Goal: Task Accomplishment & Management: Manage account settings

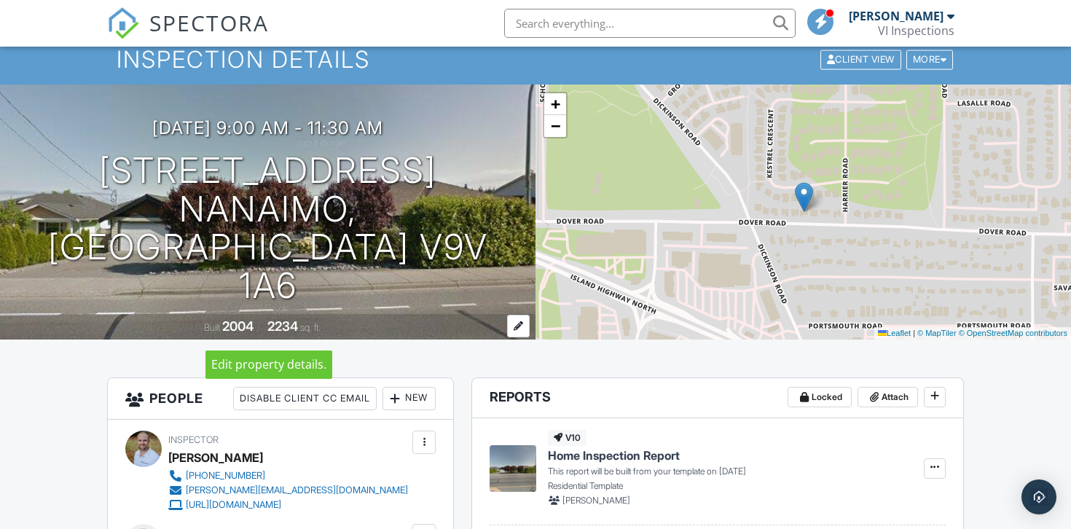
scroll to position [48, 0]
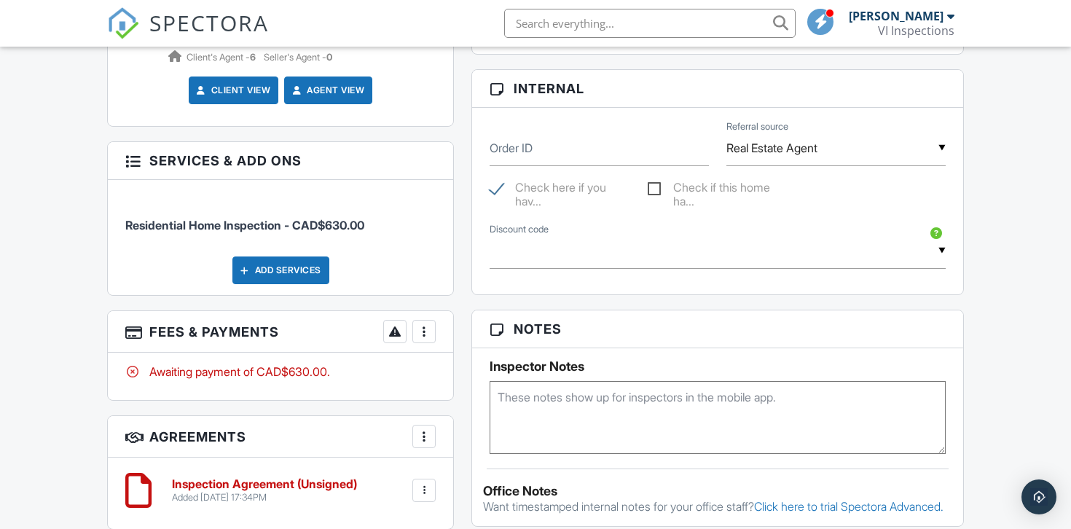
scroll to position [887, 0]
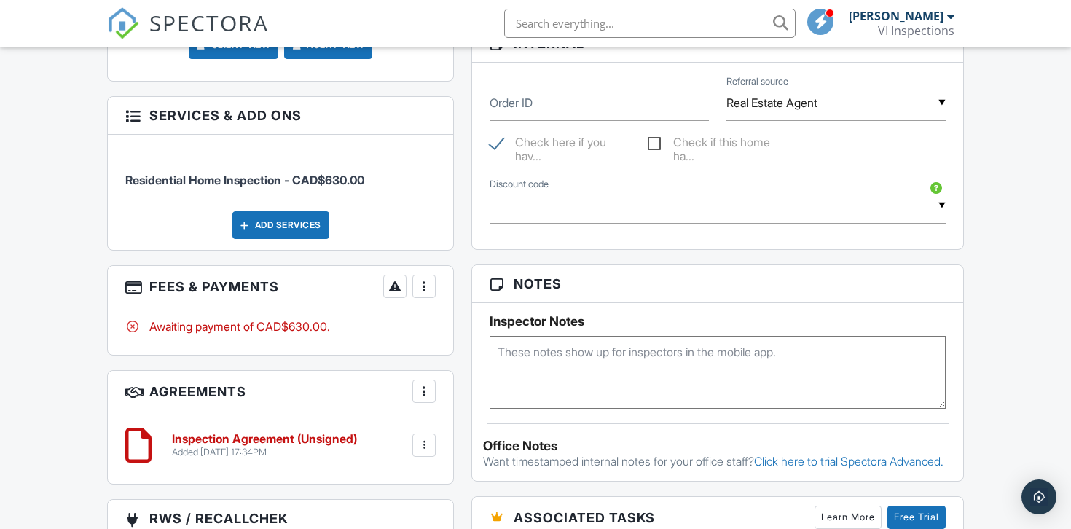
click at [419, 294] on div at bounding box center [424, 286] width 15 height 15
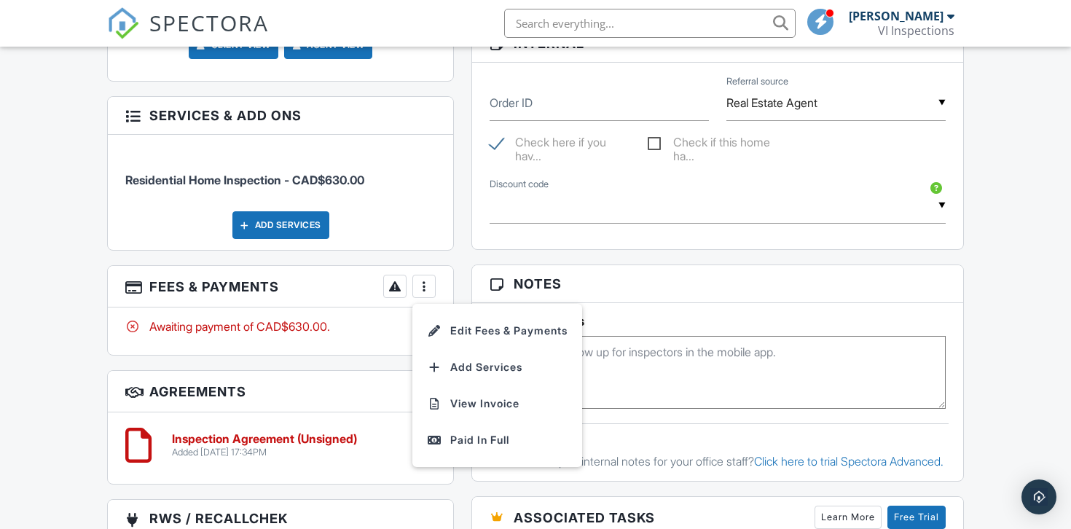
click at [28, 297] on div "Dashboard New Inspection Templates Inspections Contacts Calendar Metrics Automa…" at bounding box center [535, 136] width 1071 height 1952
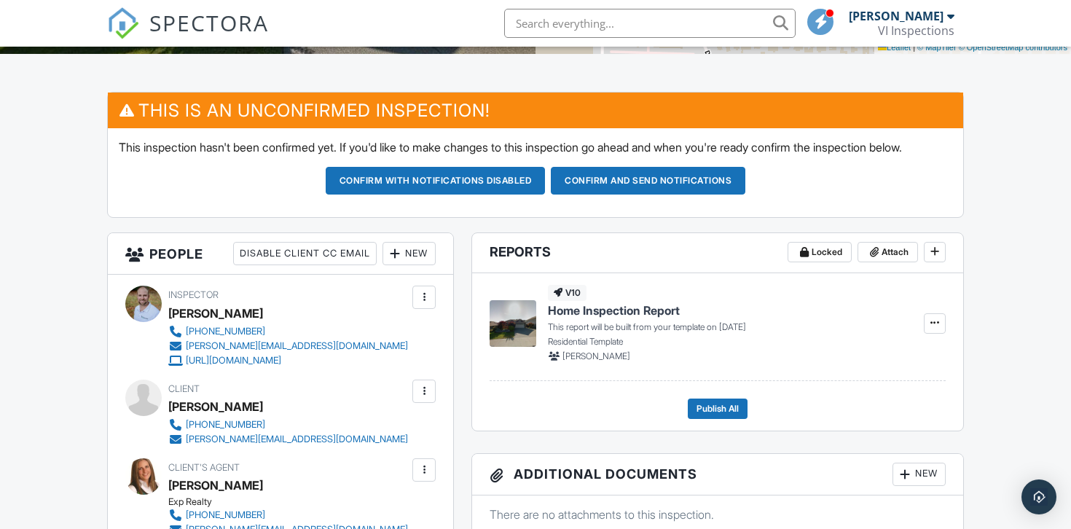
scroll to position [228, 0]
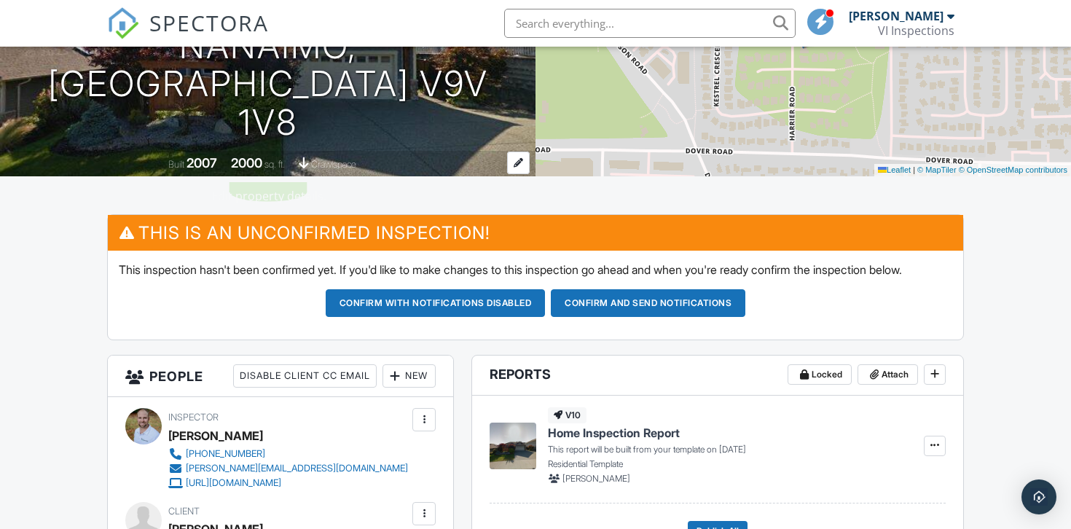
click at [251, 169] on div "2000" at bounding box center [246, 162] width 31 height 15
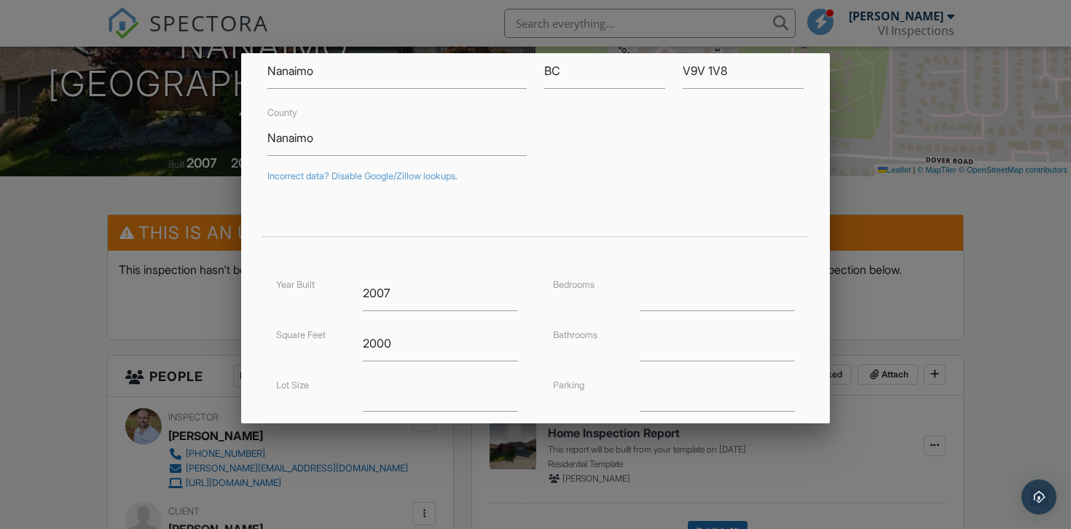
scroll to position [201, 0]
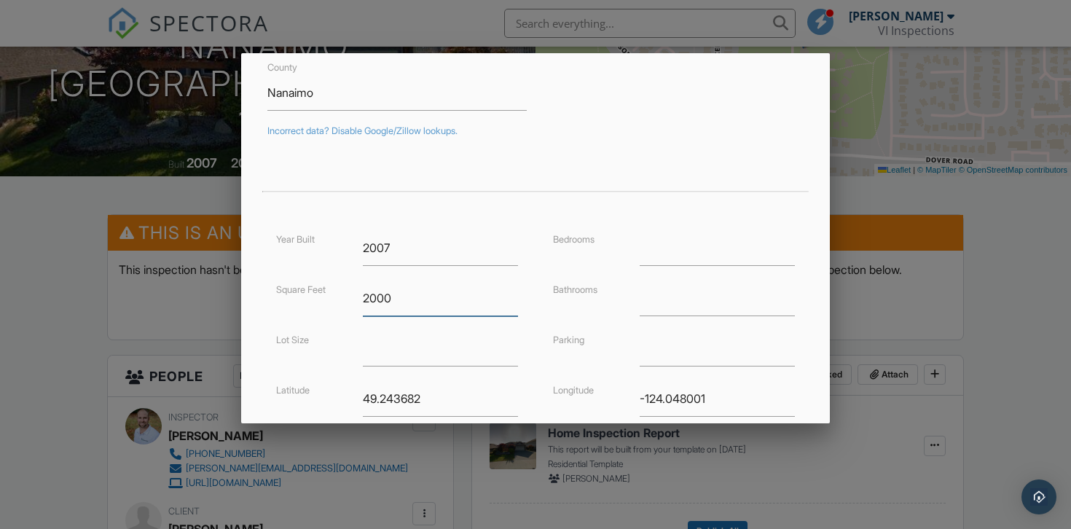
click at [390, 301] on input "2000" at bounding box center [441, 298] width 156 height 36
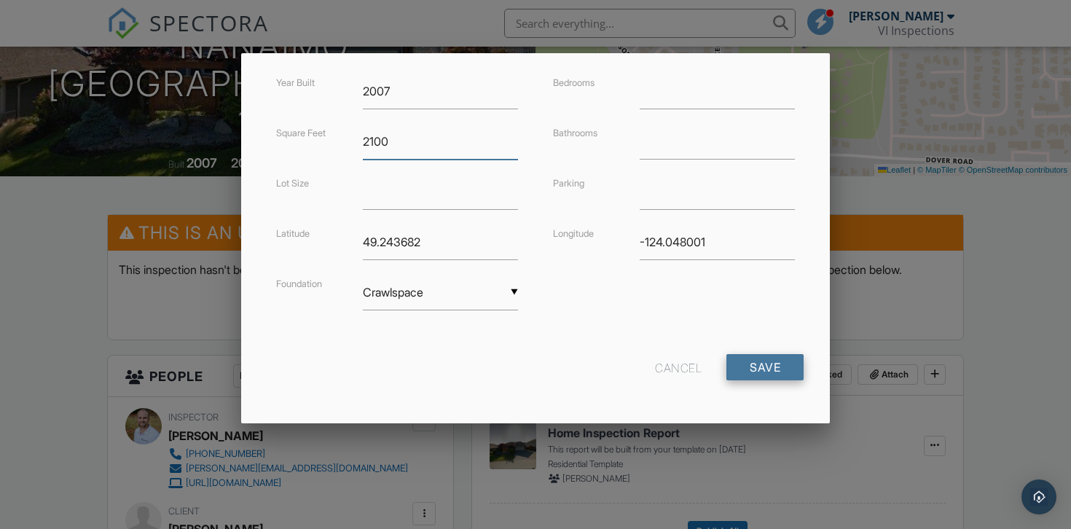
type input "2100"
click at [754, 374] on input "Save" at bounding box center [764, 367] width 77 height 26
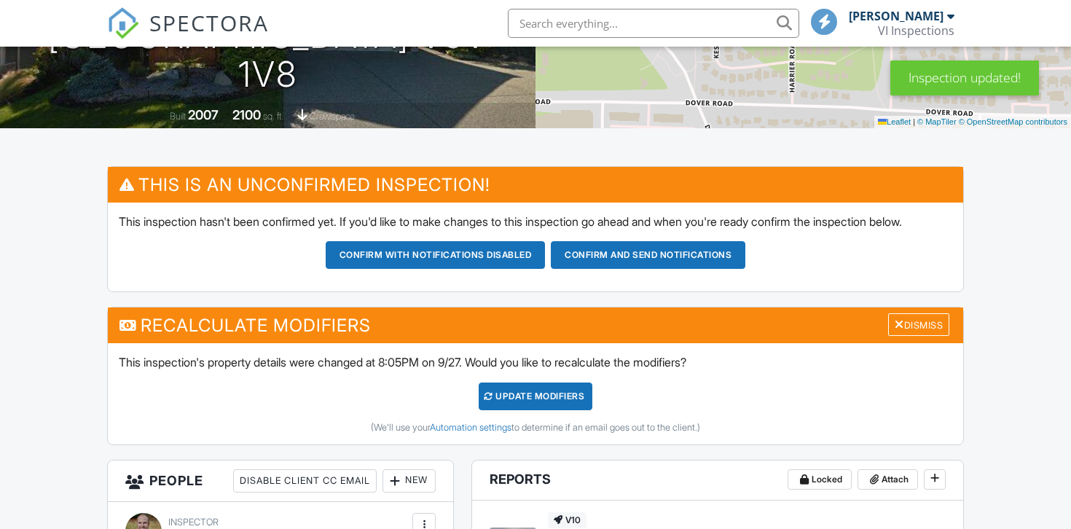
scroll to position [283, 0]
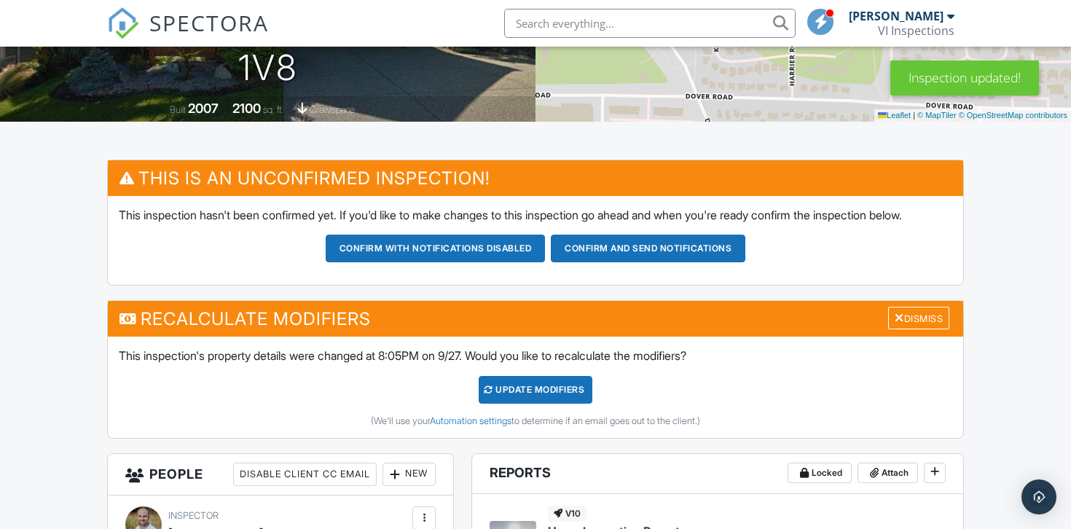
click at [519, 404] on div "UPDATE Modifiers" at bounding box center [536, 390] width 114 height 28
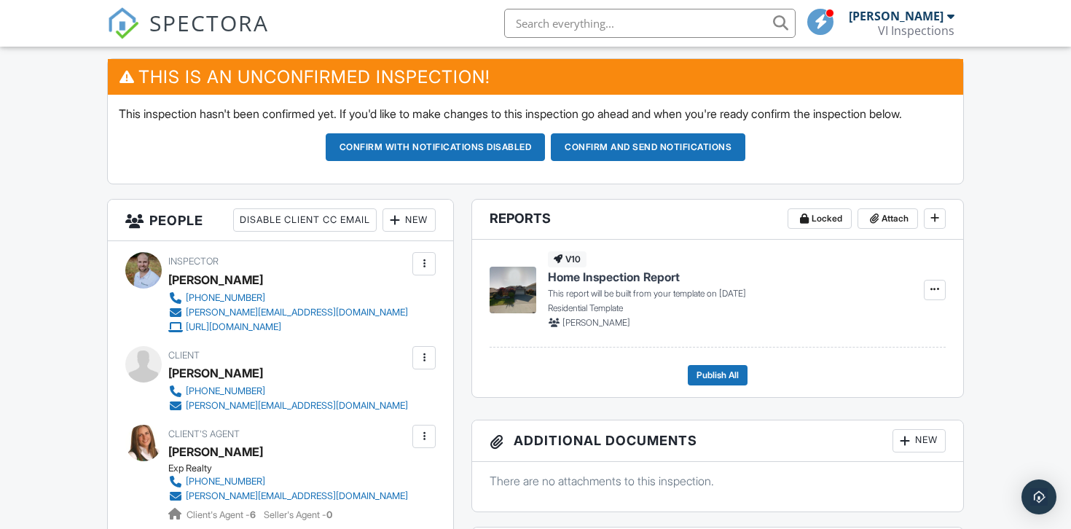
scroll to position [350, 0]
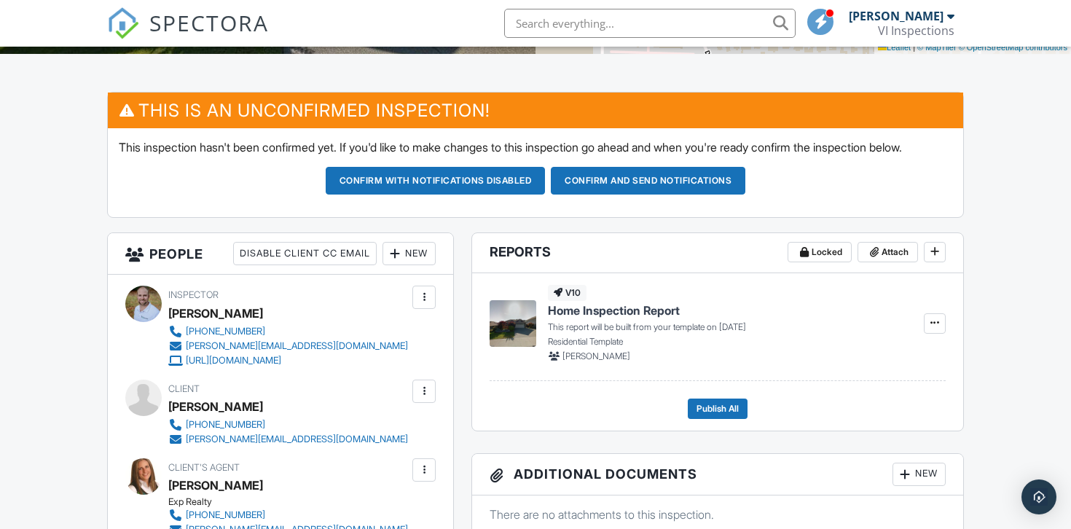
click at [415, 264] on div "New" at bounding box center [408, 253] width 53 height 23
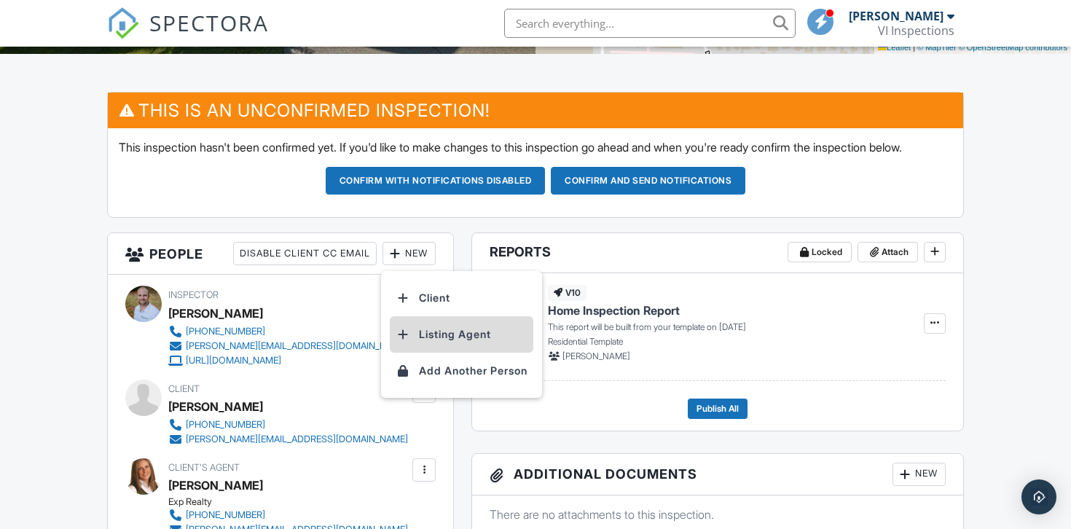
click at [437, 337] on li "Listing Agent" at bounding box center [462, 334] width 144 height 36
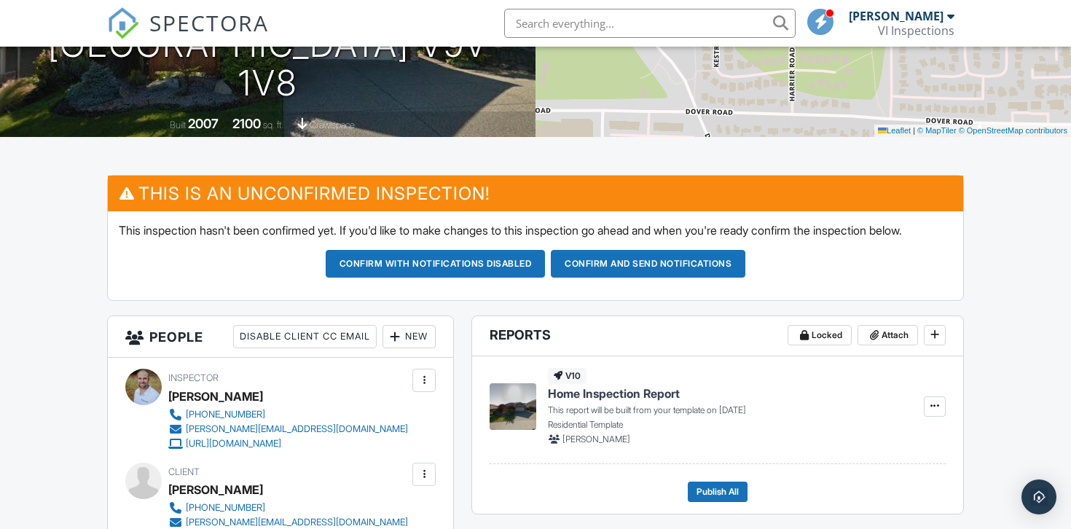
scroll to position [19, 0]
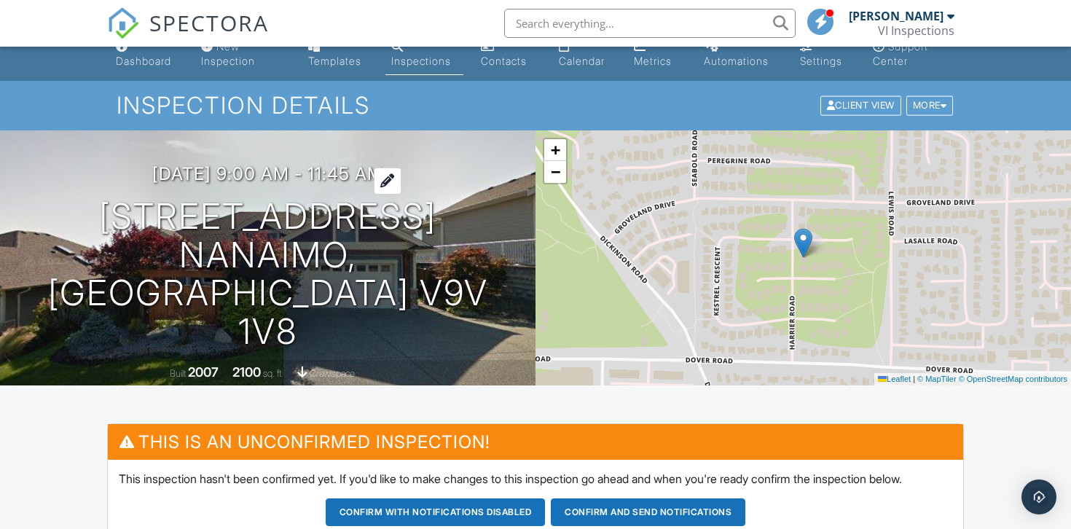
click at [358, 184] on h3 "09/30/2025 9:00 am - 11:45 am" at bounding box center [267, 174] width 231 height 20
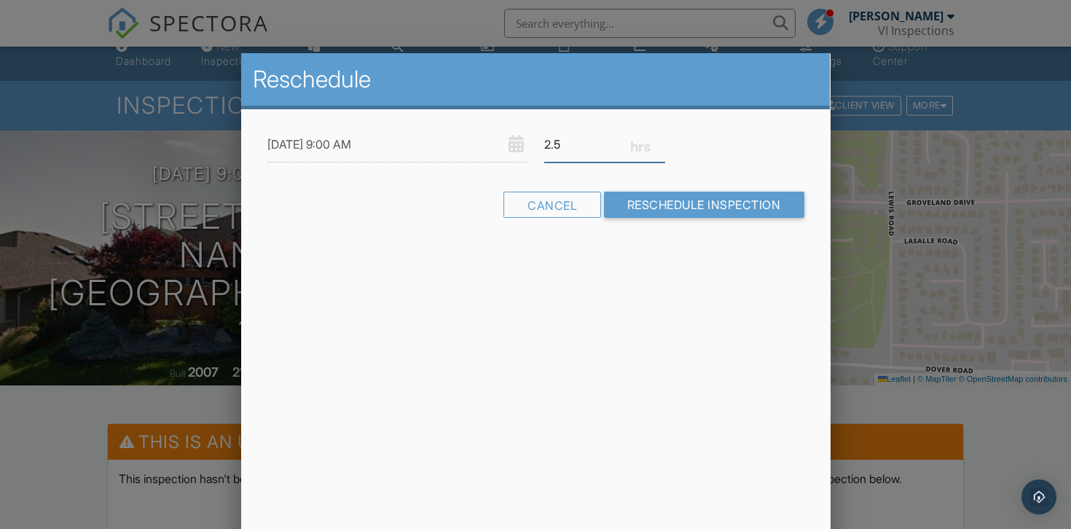
type input "2.5"
click at [661, 147] on input "2.5" at bounding box center [604, 145] width 121 height 36
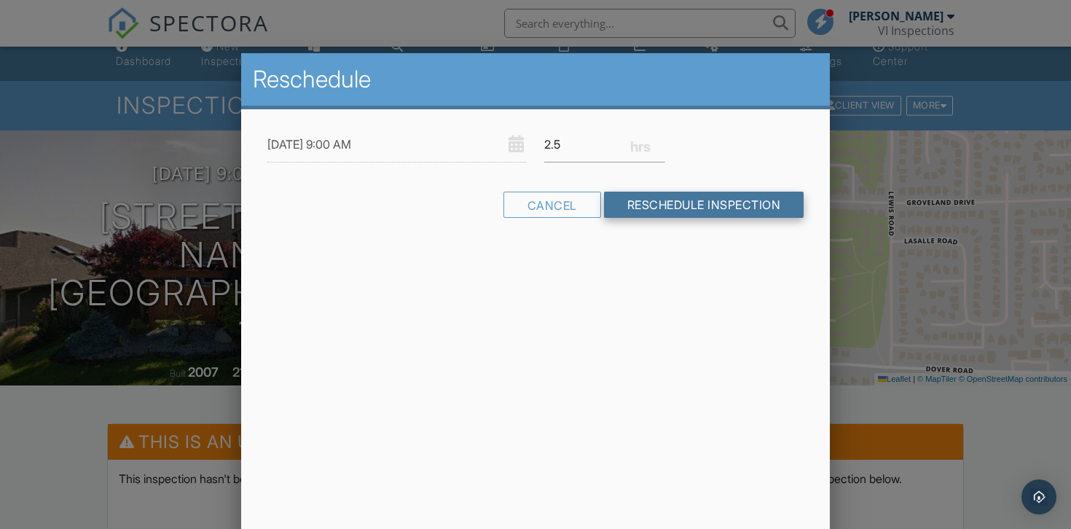
click at [661, 205] on input "Reschedule Inspection" at bounding box center [704, 205] width 200 height 26
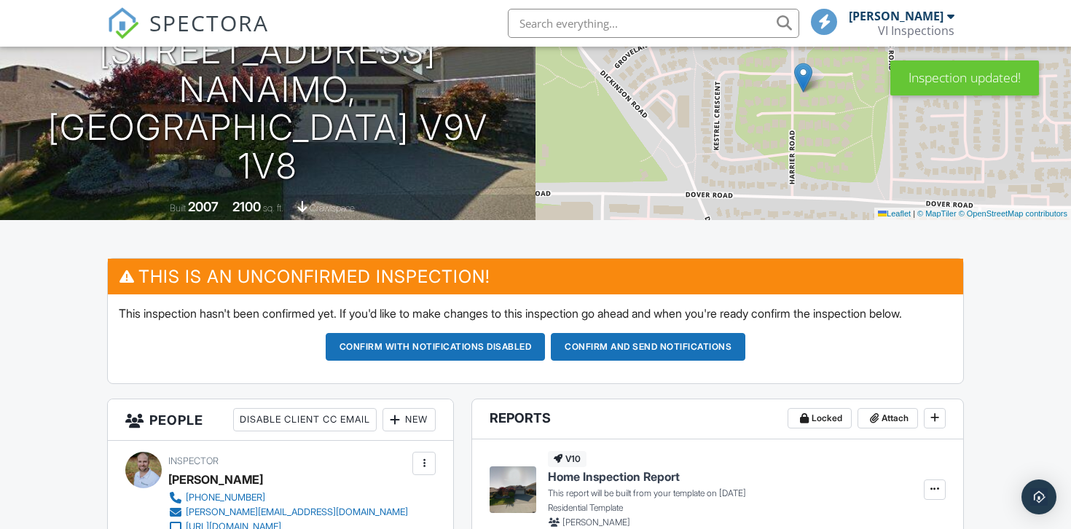
scroll to position [229, 0]
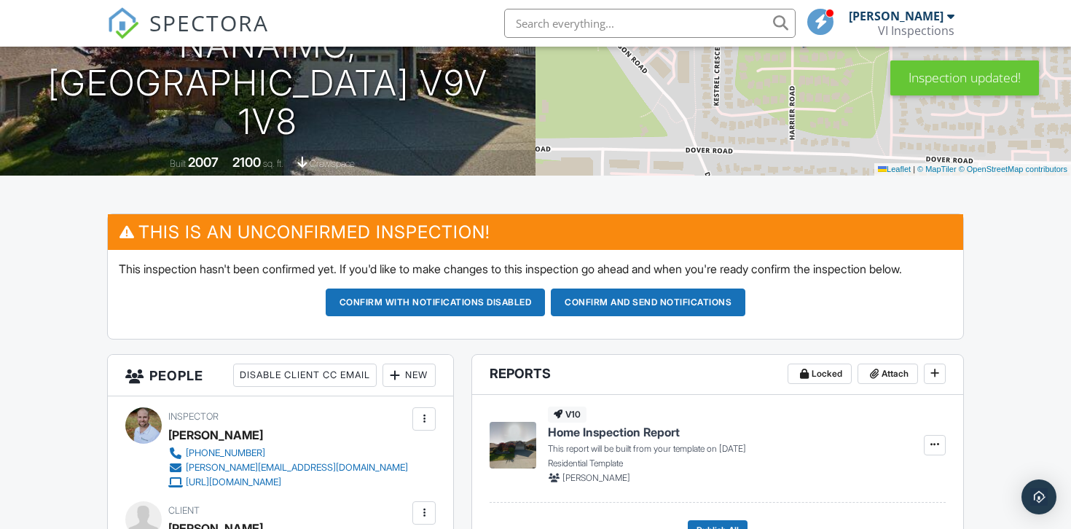
click at [586, 316] on button "Confirm and send notifications" at bounding box center [648, 302] width 195 height 28
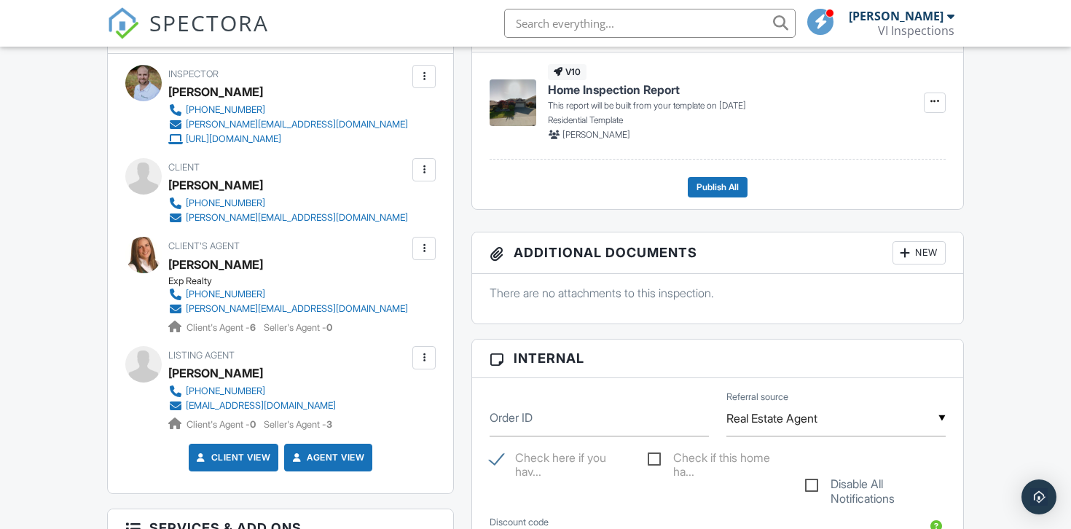
scroll to position [449, 0]
